Goal: Information Seeking & Learning: Find specific fact

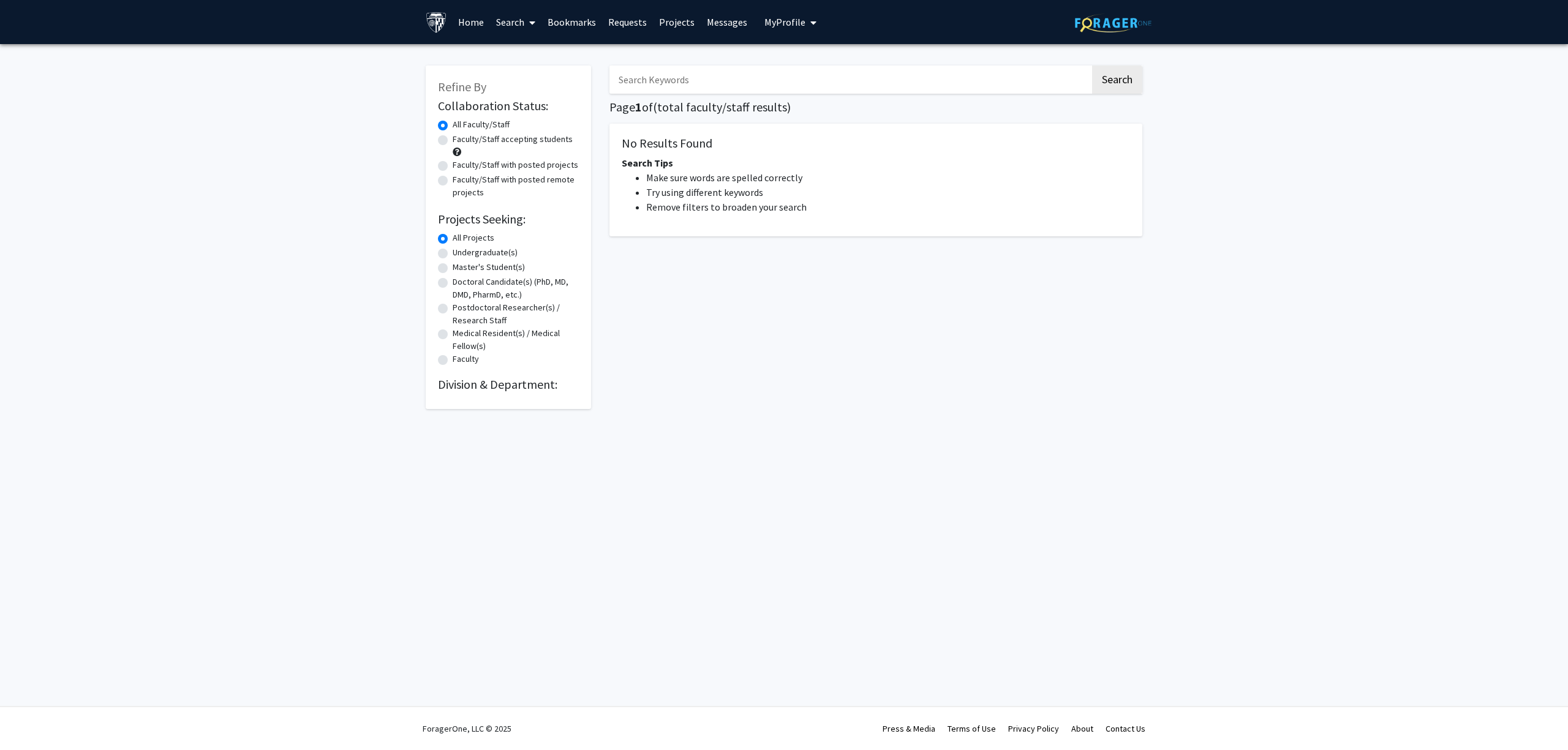
click at [802, 69] on input "Search Keywords" at bounding box center [850, 79] width 481 height 29
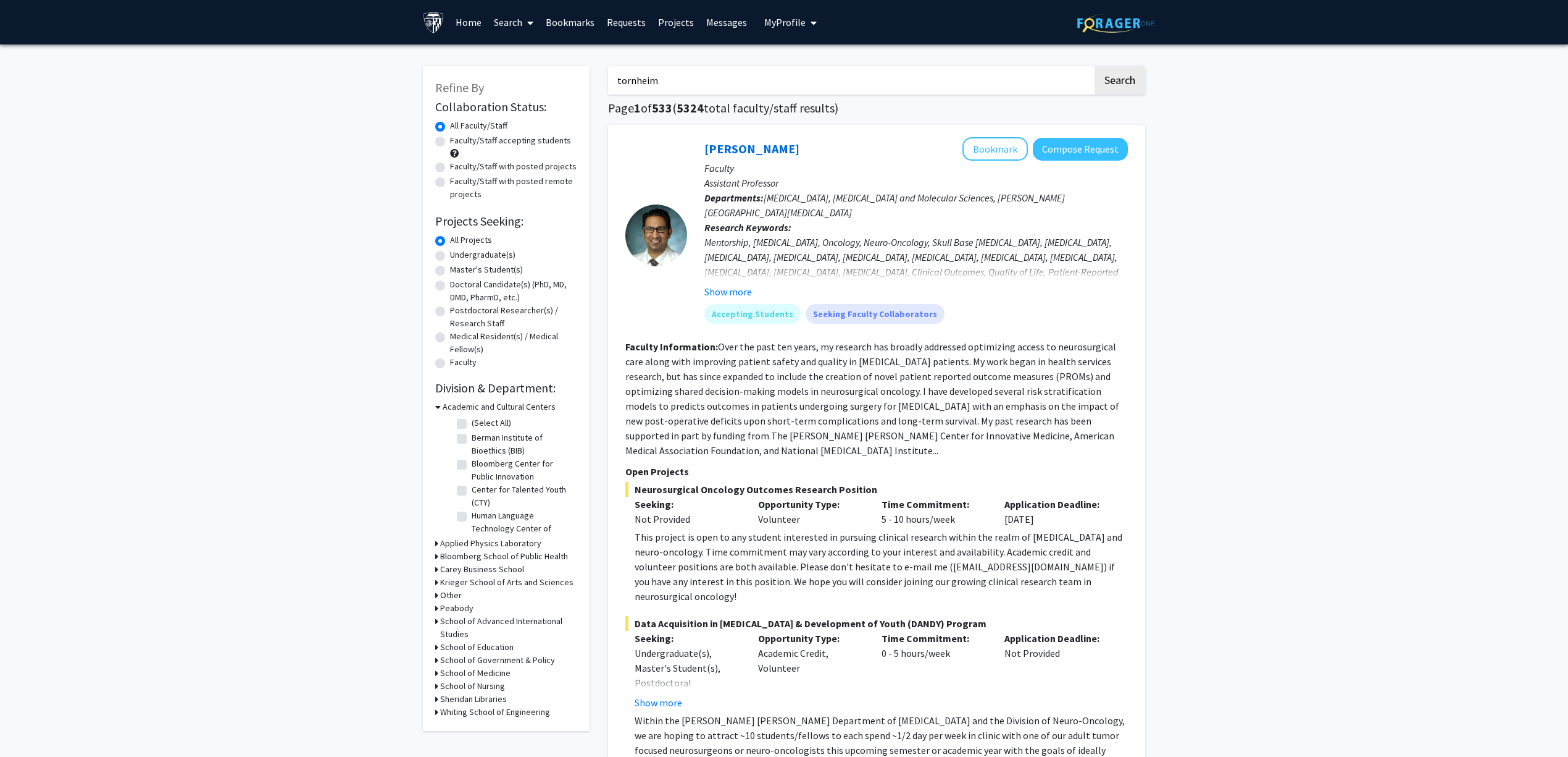
type input "tornheim"
click at [1095, 66] on button "Search" at bounding box center [1120, 80] width 50 height 29
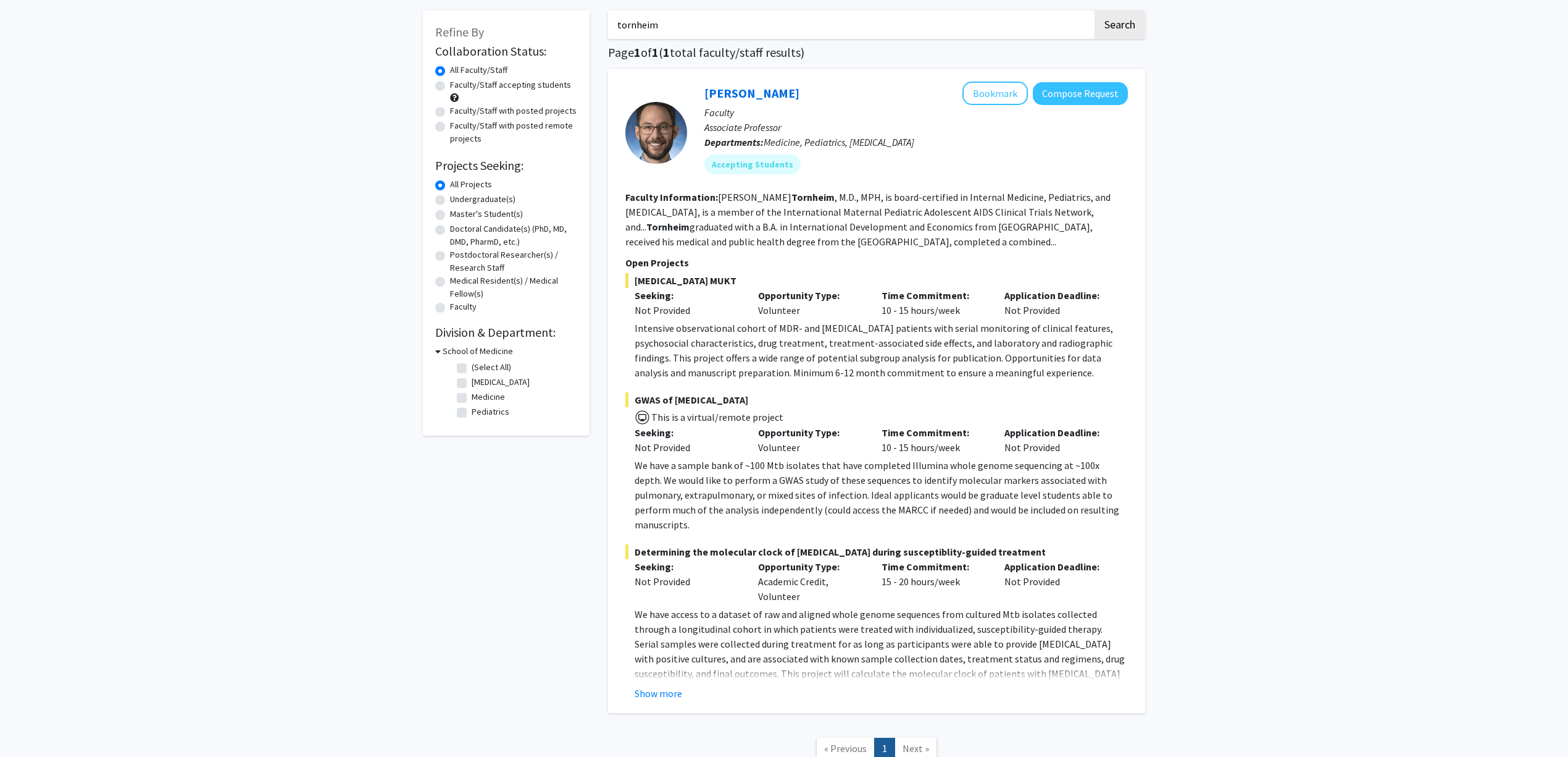
scroll to position [82, 0]
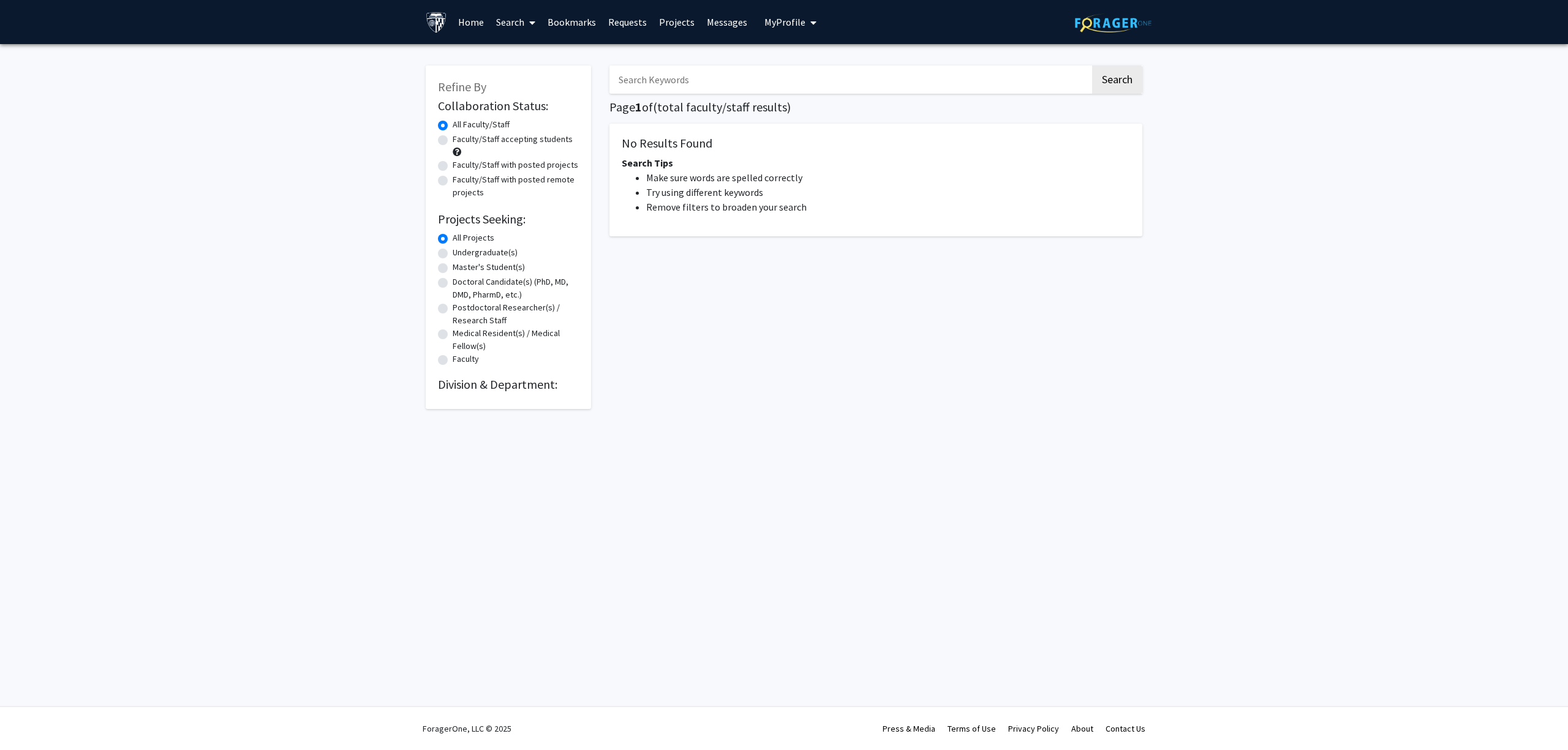
click at [710, 71] on input "Search Keywords" at bounding box center [850, 79] width 481 height 29
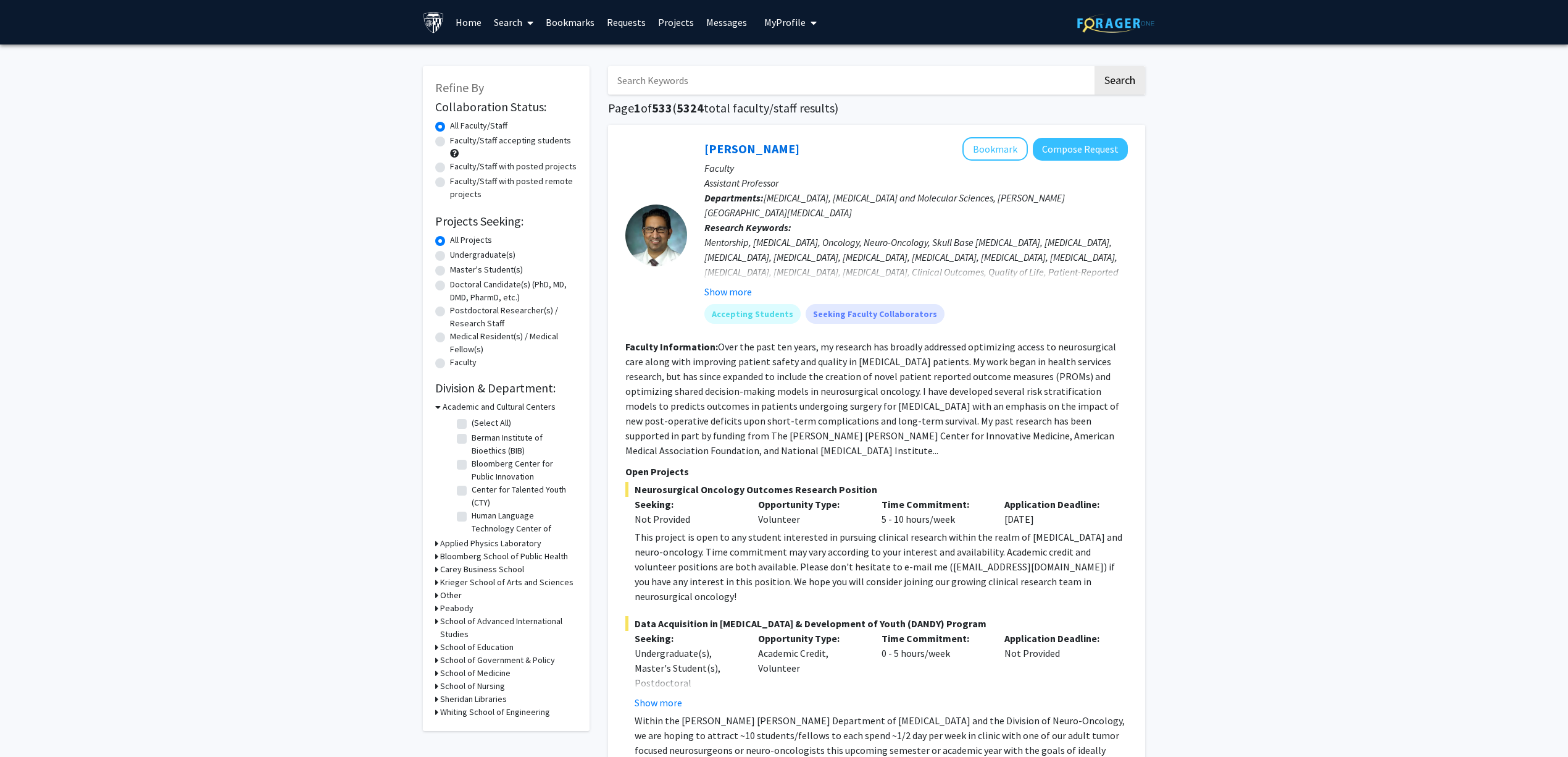
type input "tornheim"
click at [1095, 66] on button "Search" at bounding box center [1120, 80] width 50 height 29
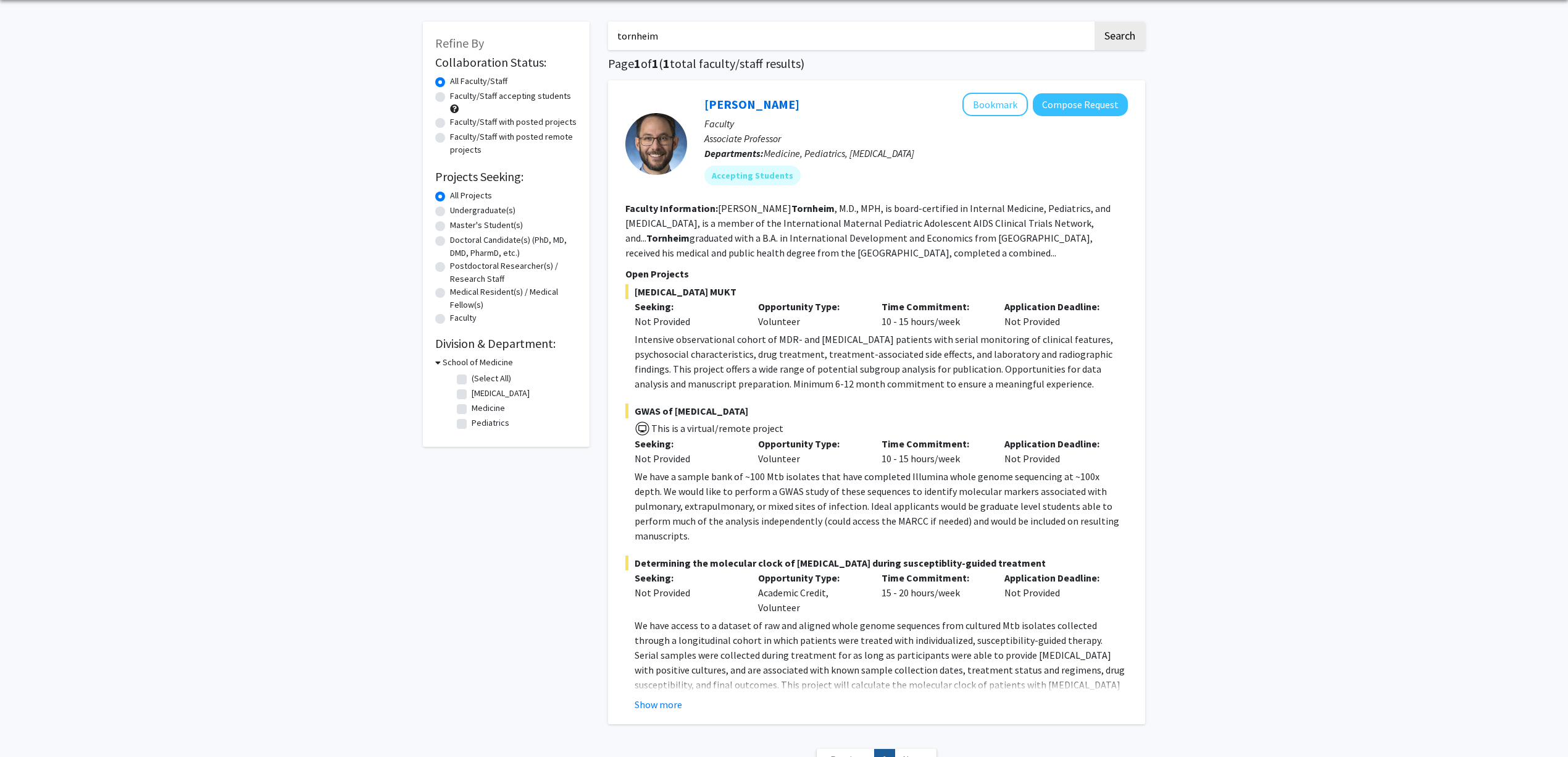
scroll to position [82, 0]
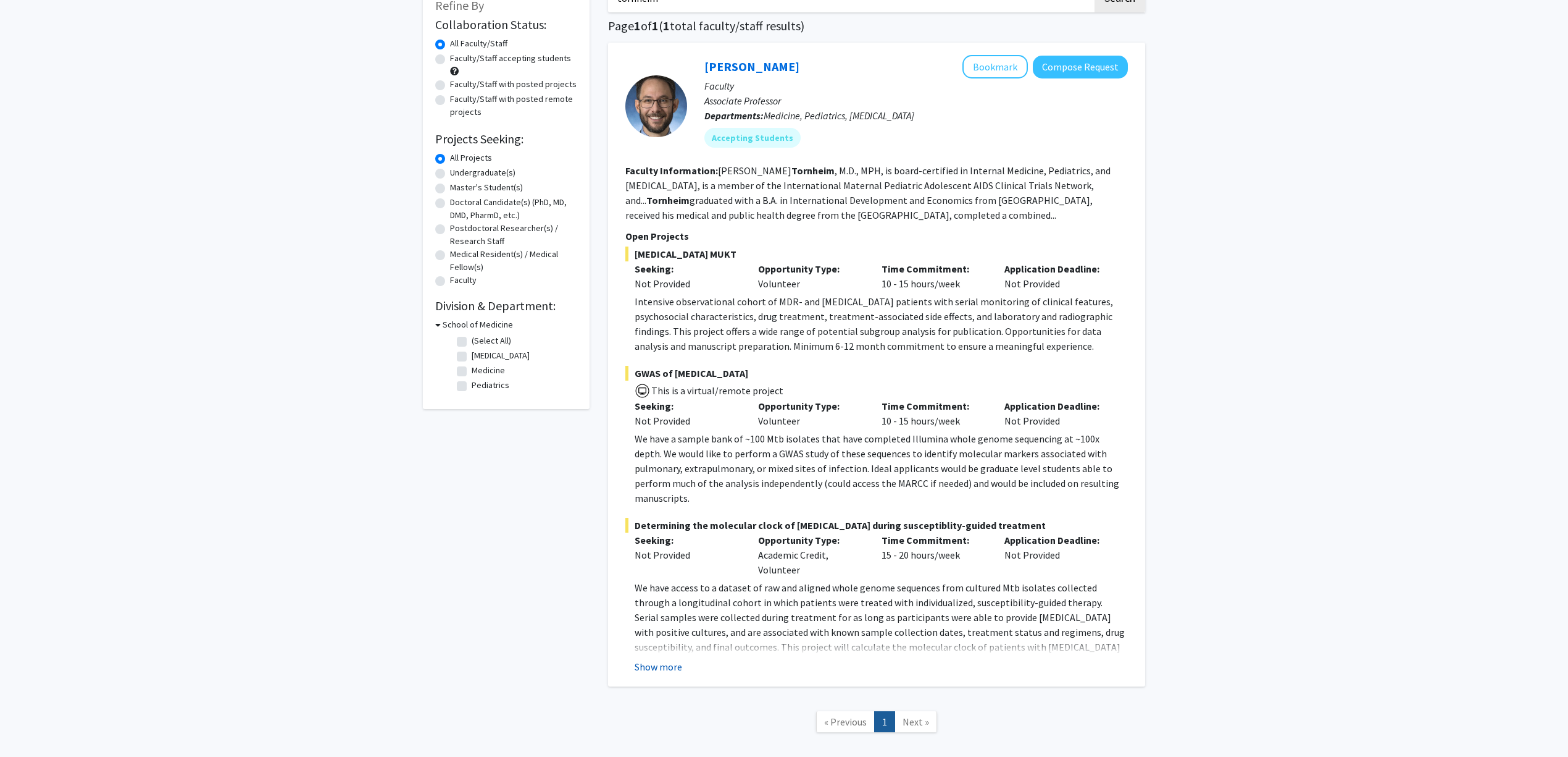
click at [666, 660] on button "Show more" at bounding box center [658, 667] width 48 height 14
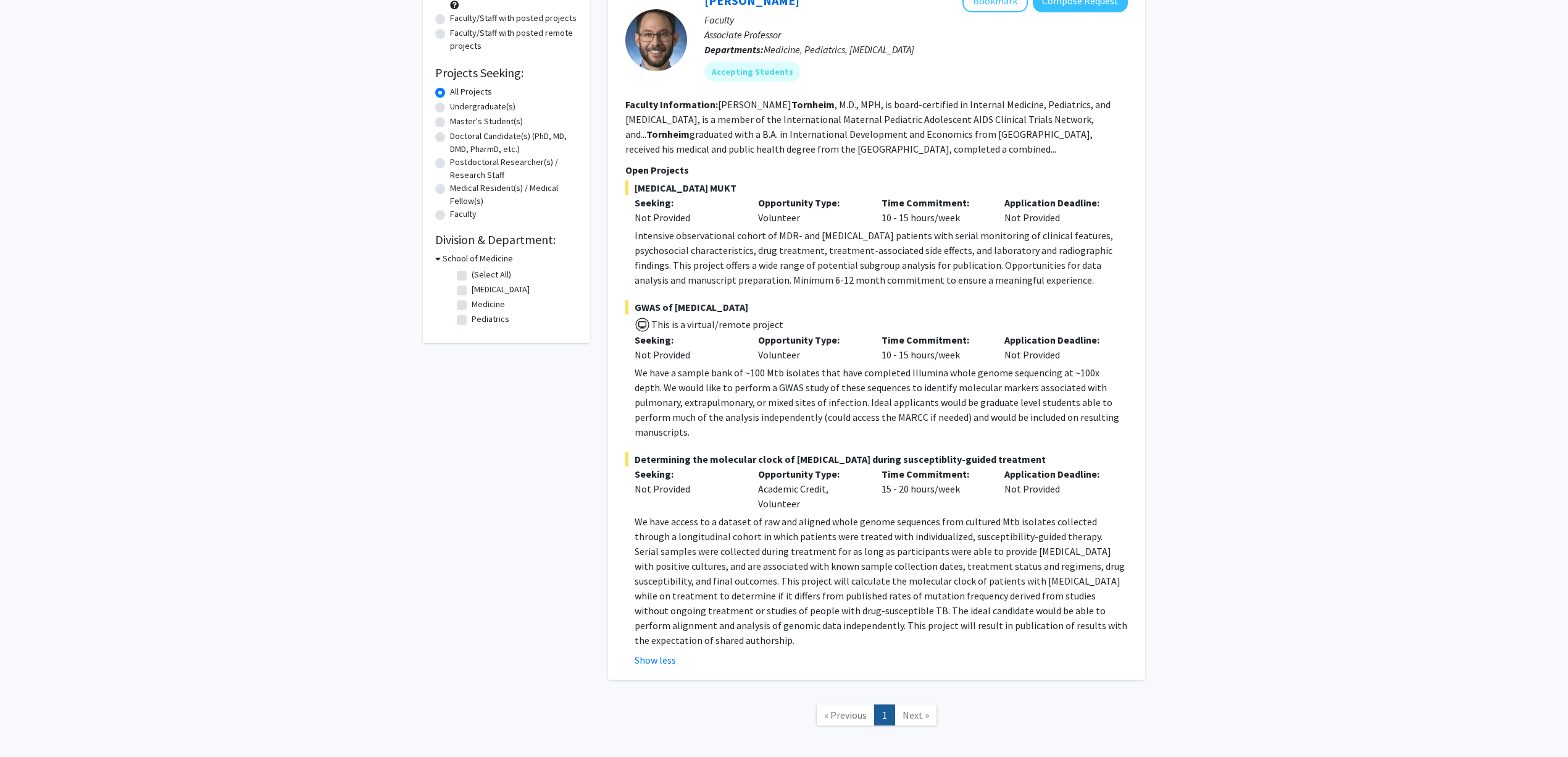
scroll to position [177, 0]
